Goal: Find specific page/section: Find specific page/section

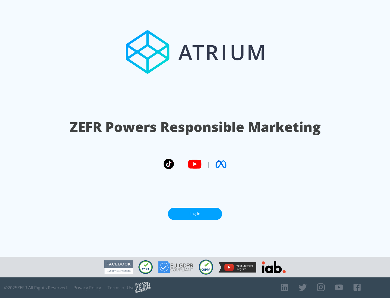
click at [195, 214] on link "Log In" at bounding box center [195, 214] width 54 height 12
